Goal: Information Seeking & Learning: Compare options

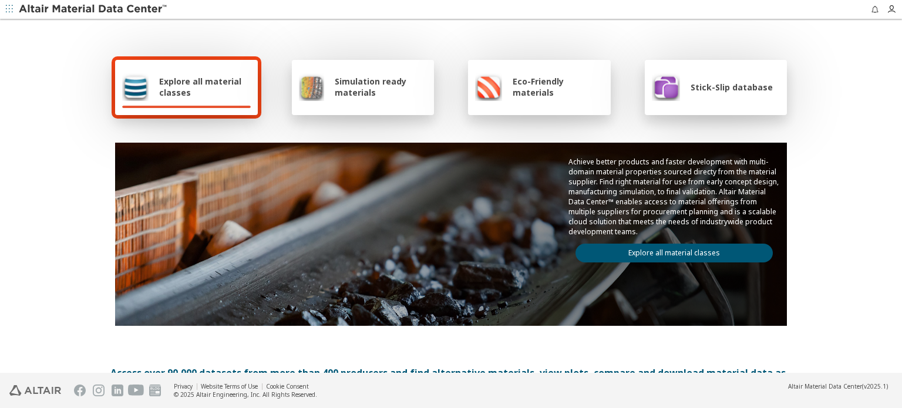
click at [620, 247] on link "Explore all material classes" at bounding box center [674, 253] width 197 height 19
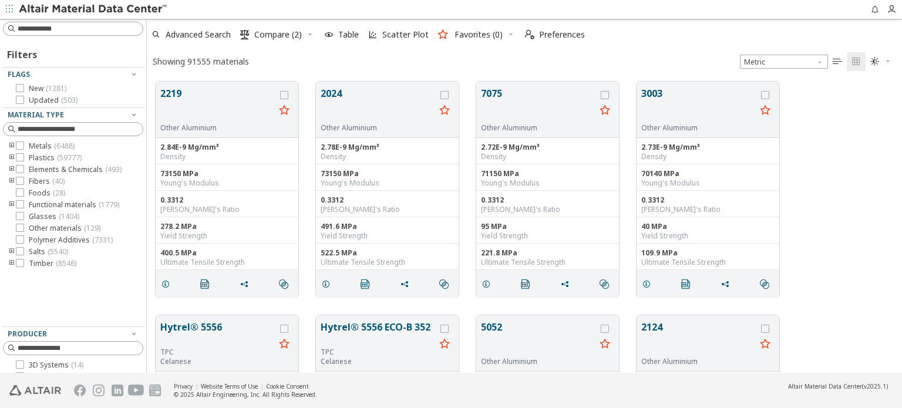
scroll to position [291, 746]
click at [46, 31] on input at bounding box center [80, 29] width 125 height 12
type input "******"
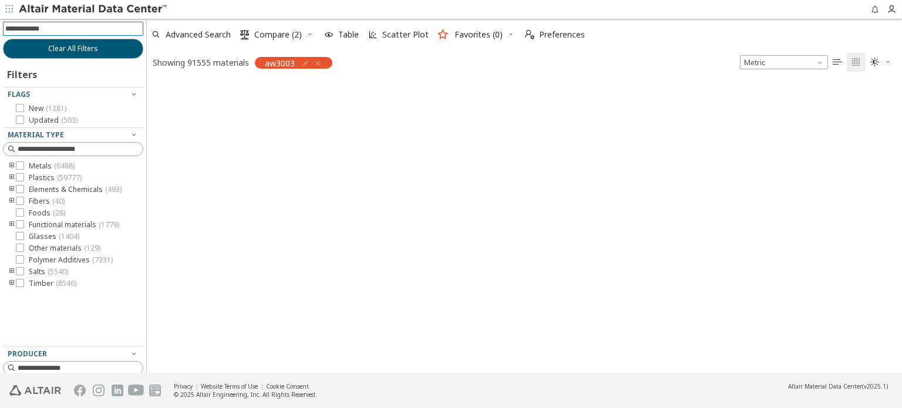
scroll to position [9, 9]
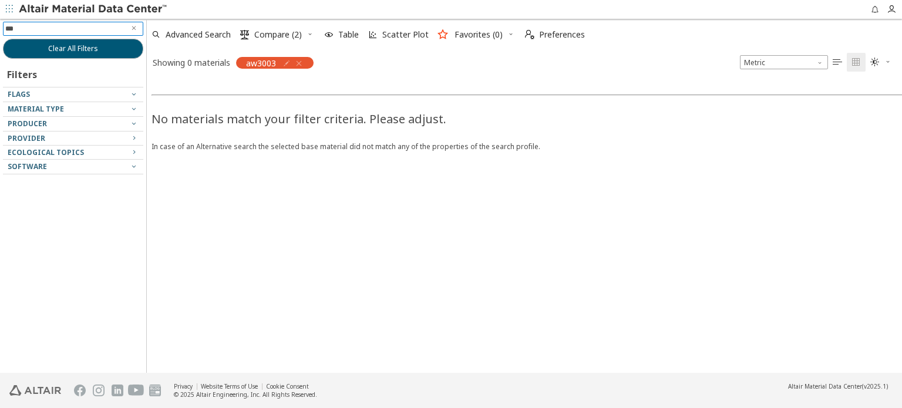
type input "****"
click at [298, 63] on icon "button" at bounding box center [298, 63] width 9 height 9
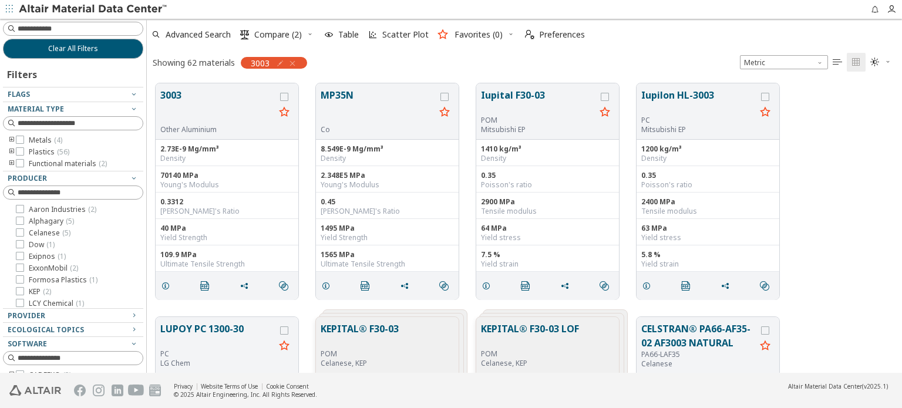
scroll to position [290, 746]
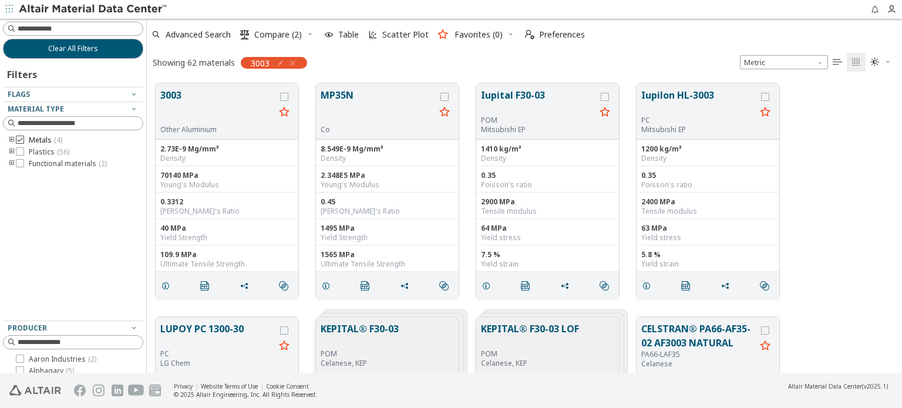
click at [21, 140] on icon at bounding box center [20, 140] width 8 height 8
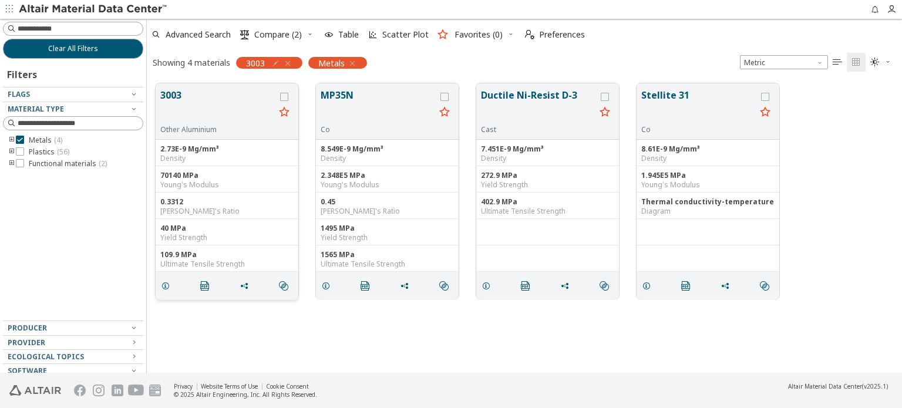
click at [177, 92] on button "3003" at bounding box center [217, 106] width 115 height 37
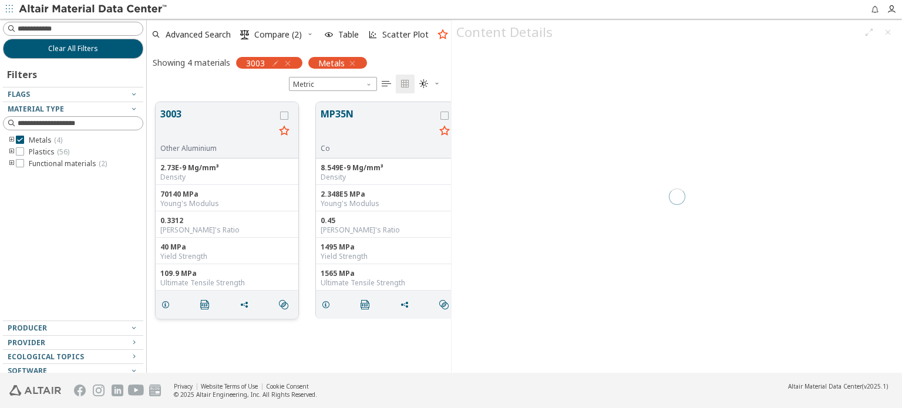
scroll to position [271, 295]
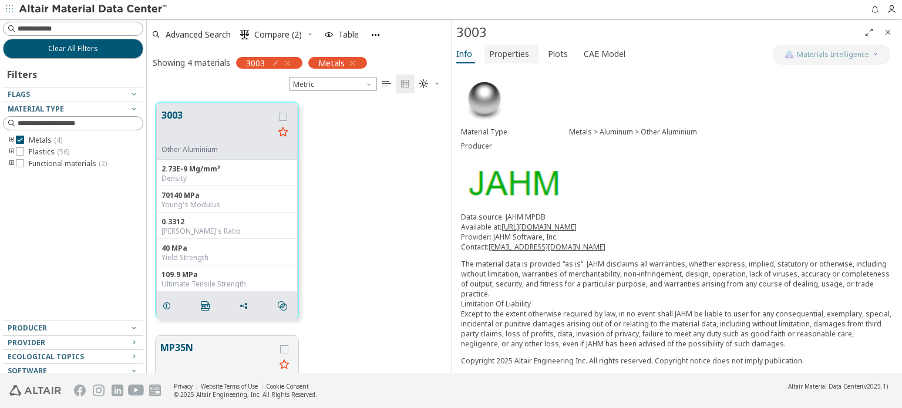
click at [515, 53] on span "Properties" at bounding box center [509, 54] width 40 height 19
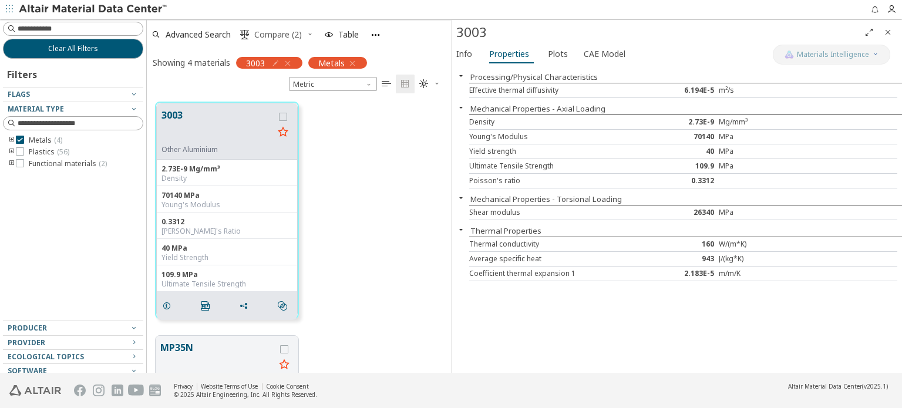
click at [287, 39] on span "Compare (2)" at bounding box center [278, 35] width 48 height 8
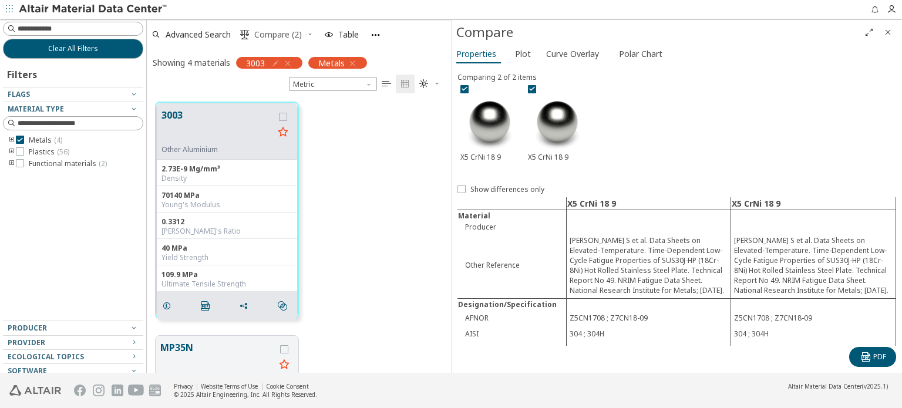
click at [286, 37] on span "Compare (2)" at bounding box center [278, 35] width 48 height 8
click at [285, 114] on icon "grid" at bounding box center [283, 117] width 8 height 8
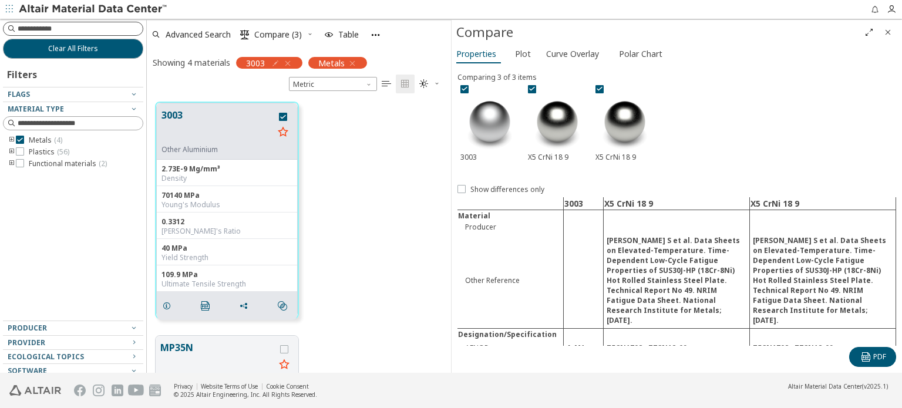
click at [68, 35] on div at bounding box center [73, 29] width 140 height 14
click at [68, 28] on input at bounding box center [80, 29] width 125 height 12
type input "****"
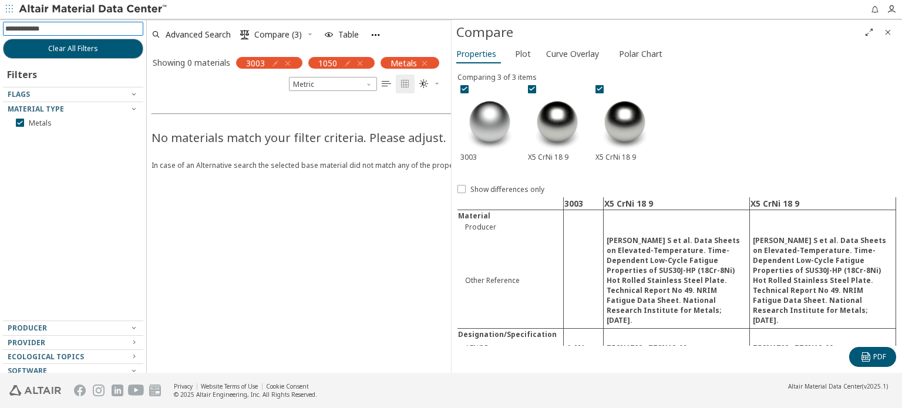
click at [287, 62] on icon "button" at bounding box center [287, 63] width 9 height 9
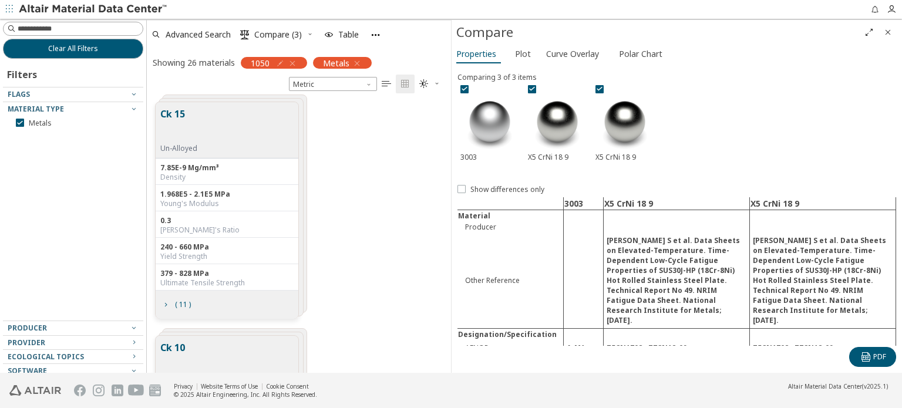
scroll to position [271, 295]
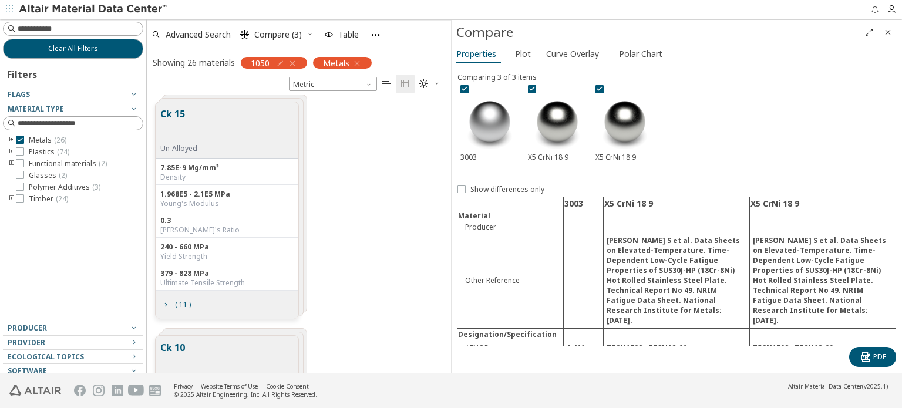
click at [13, 139] on icon "toogle group" at bounding box center [12, 140] width 8 height 9
click at [41, 152] on icon at bounding box center [37, 151] width 8 height 8
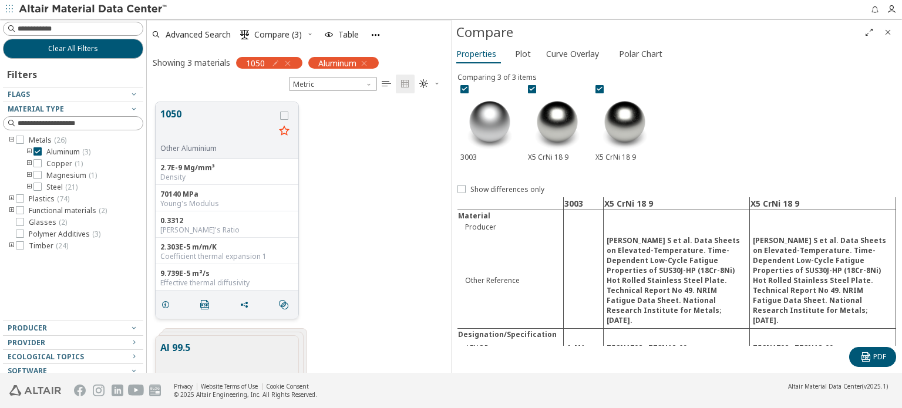
click at [233, 138] on button "1050" at bounding box center [217, 125] width 115 height 37
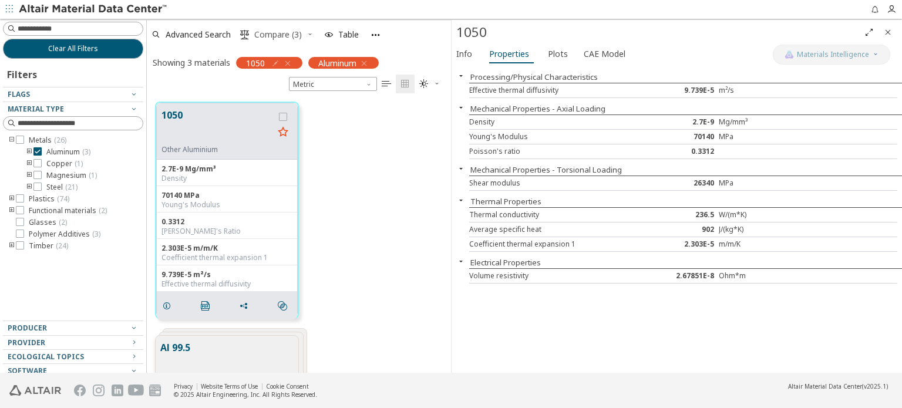
click at [277, 33] on span "Compare (3)" at bounding box center [278, 35] width 48 height 8
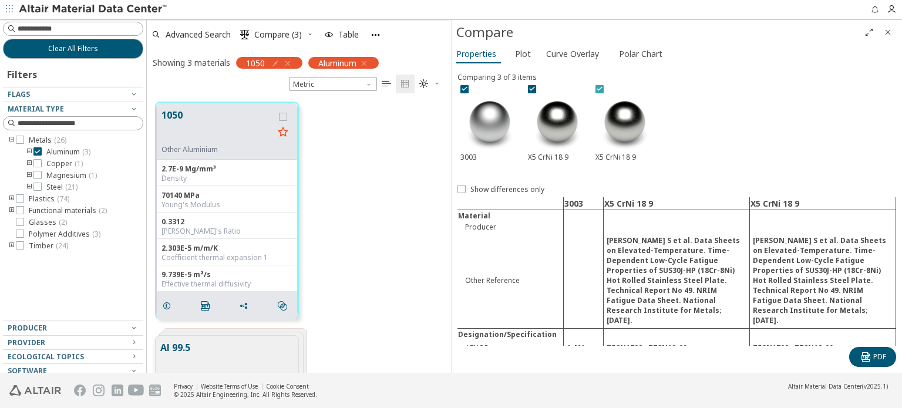
click at [602, 87] on icon at bounding box center [600, 89] width 8 height 8
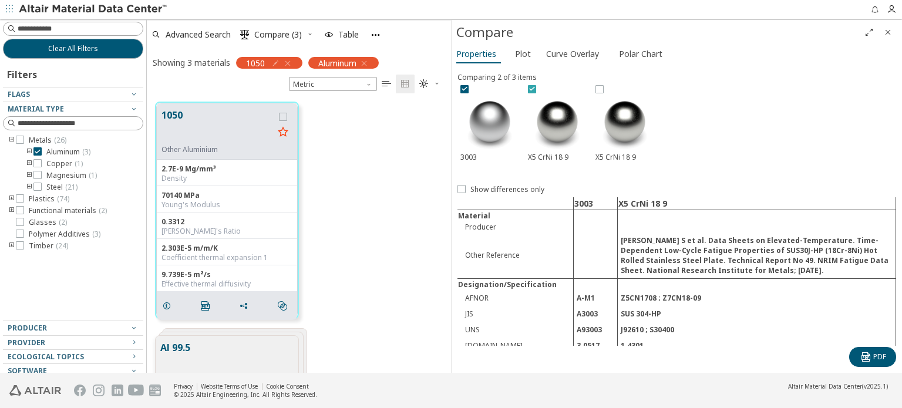
click at [531, 89] on icon at bounding box center [532, 89] width 8 height 8
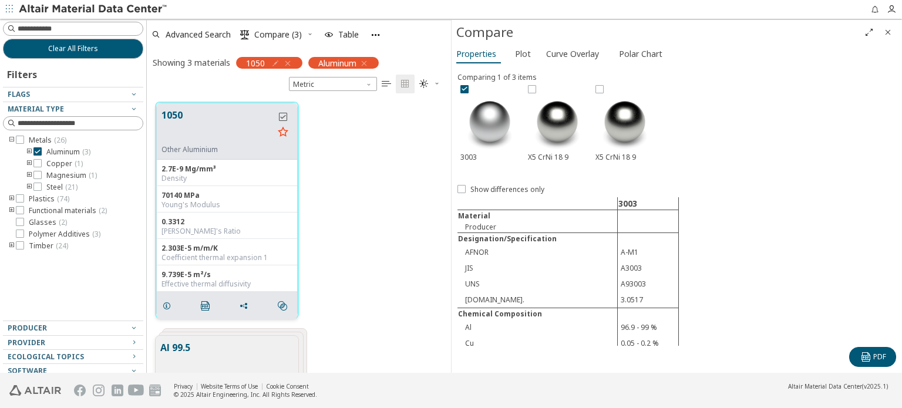
click at [281, 117] on icon "grid" at bounding box center [283, 117] width 8 height 8
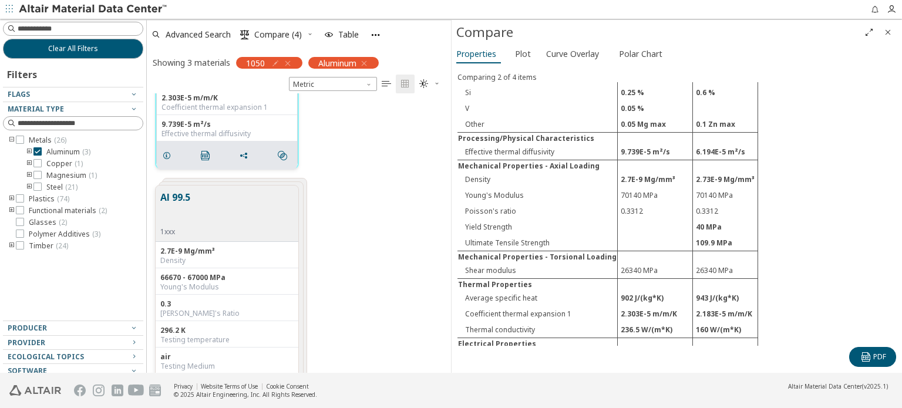
scroll to position [187, 0]
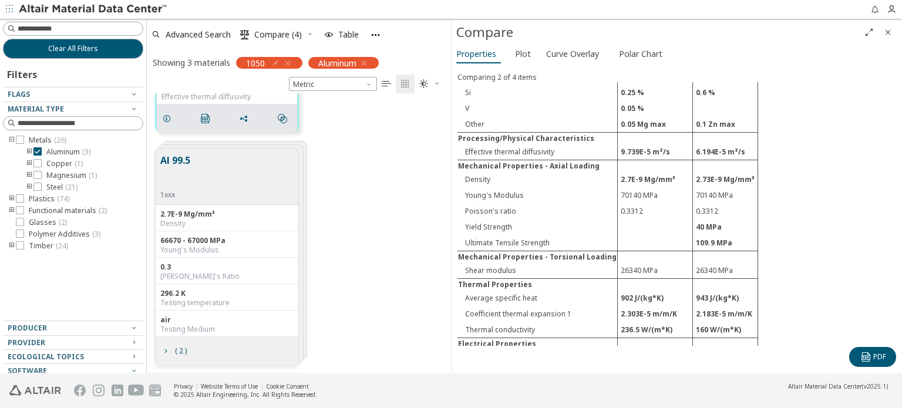
click at [228, 177] on div "Al 99.5 1xxx" at bounding box center [227, 177] width 143 height 56
click at [180, 351] on span "( 2 )" at bounding box center [181, 351] width 12 height 7
click at [178, 157] on button "Al 99.5" at bounding box center [175, 171] width 30 height 37
click at [177, 158] on button "Al 99.5" at bounding box center [175, 171] width 30 height 37
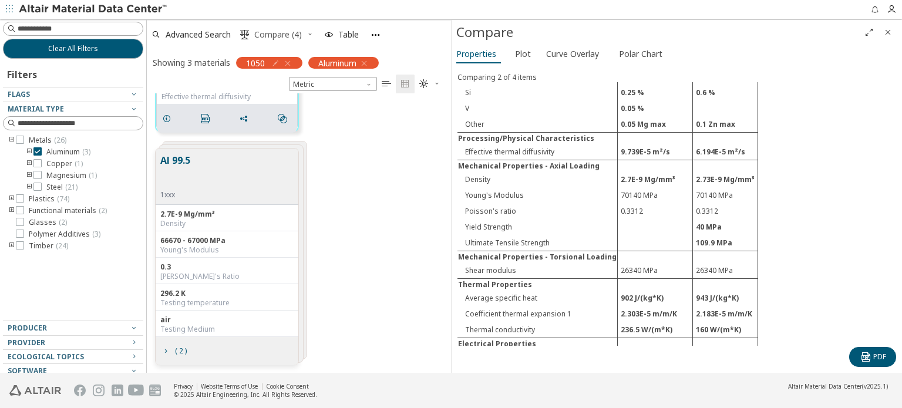
click at [269, 35] on span "Compare (4)" at bounding box center [278, 35] width 48 height 8
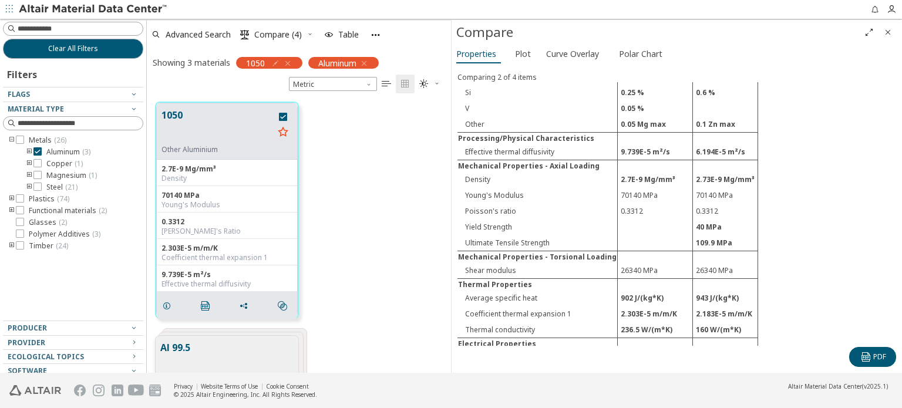
scroll to position [0, 0]
click at [284, 117] on icon "grid" at bounding box center [283, 117] width 8 height 8
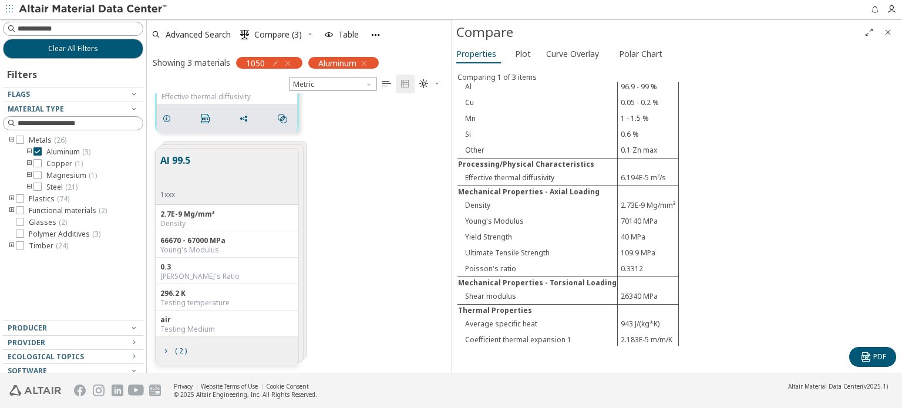
scroll to position [187, 0]
click at [180, 164] on button "Al 99.5" at bounding box center [175, 172] width 30 height 37
click at [176, 162] on button "Al 99.5" at bounding box center [175, 172] width 30 height 37
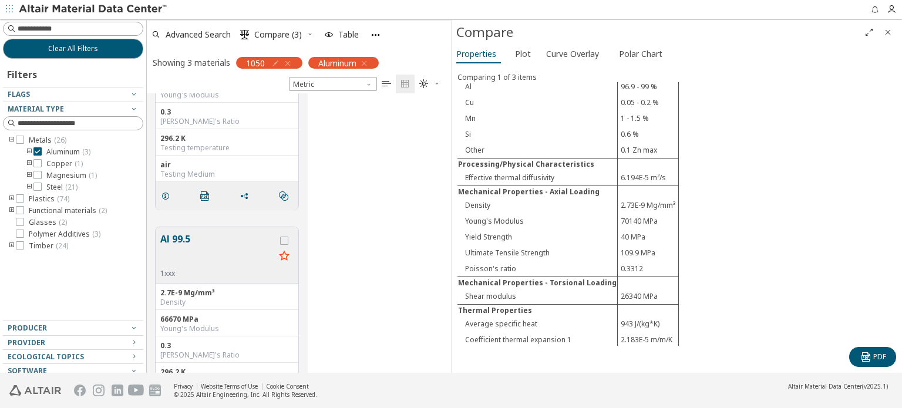
scroll to position [319, 0]
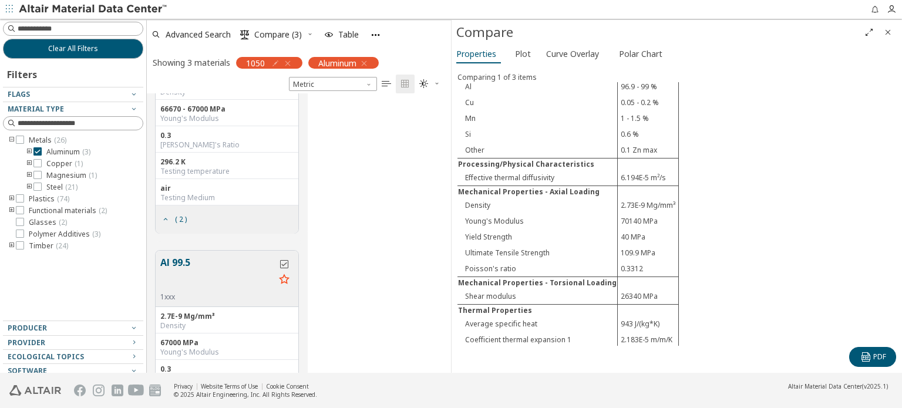
click at [285, 260] on icon "grid" at bounding box center [284, 264] width 8 height 8
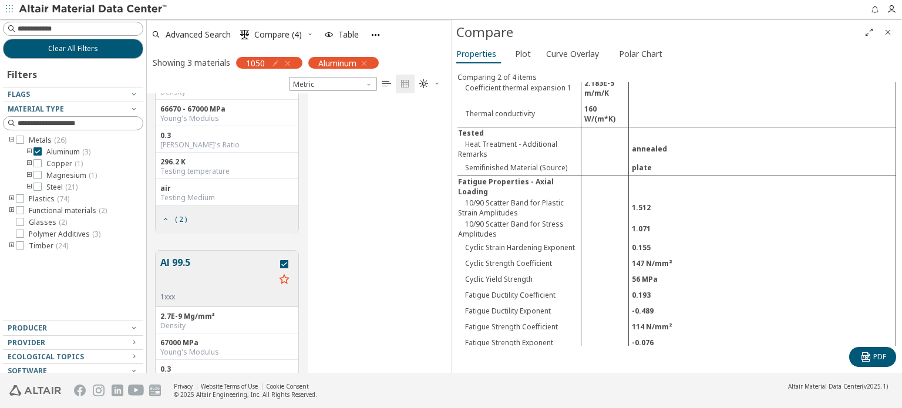
scroll to position [743, 0]
